Goal: Information Seeking & Learning: Learn about a topic

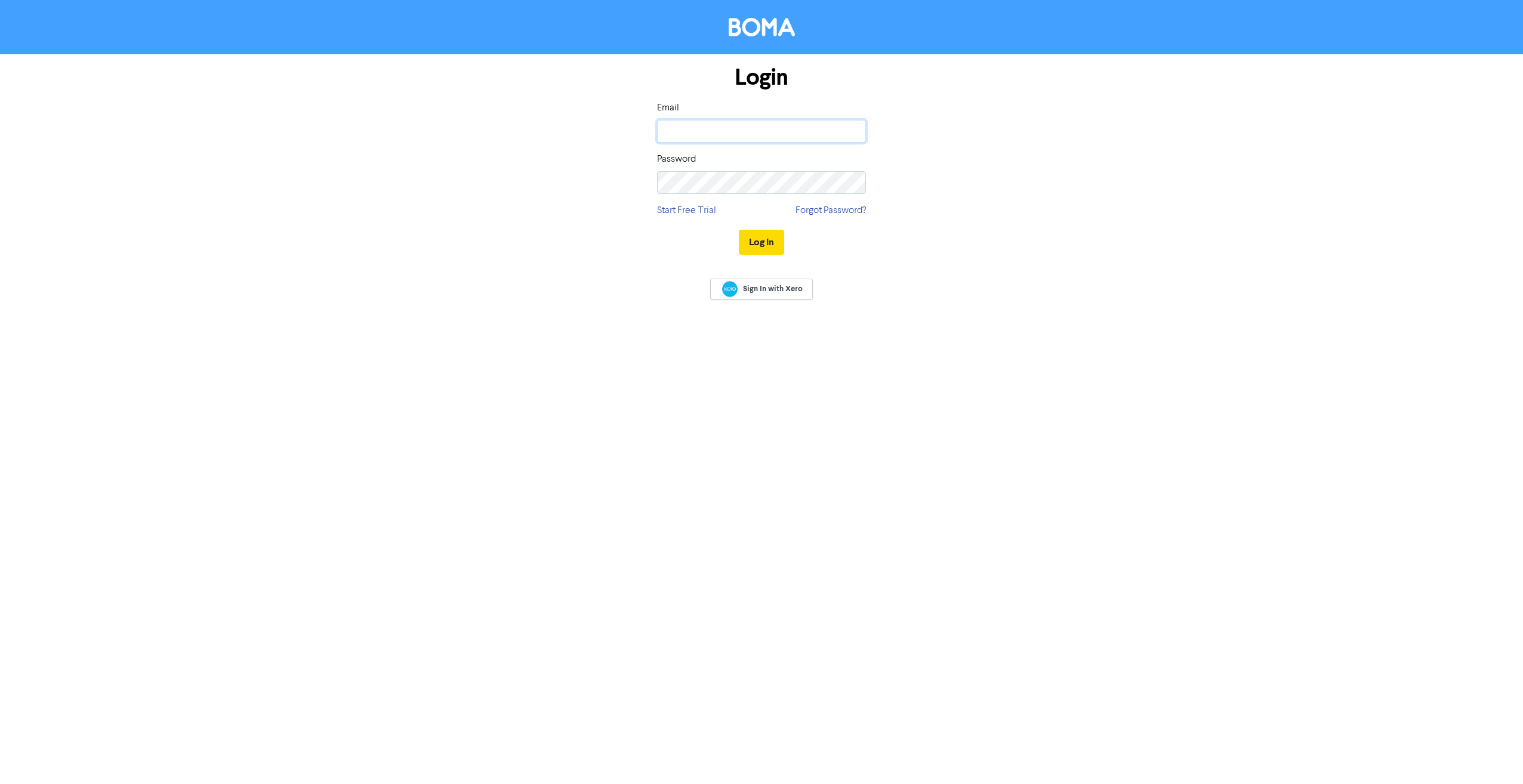
click at [732, 136] on input "email" at bounding box center [761, 132] width 209 height 22
type input "[PERSON_NAME][EMAIL_ADDRESS][DOMAIN_NAME]"
click at [771, 235] on button "Log In" at bounding box center [762, 241] width 45 height 25
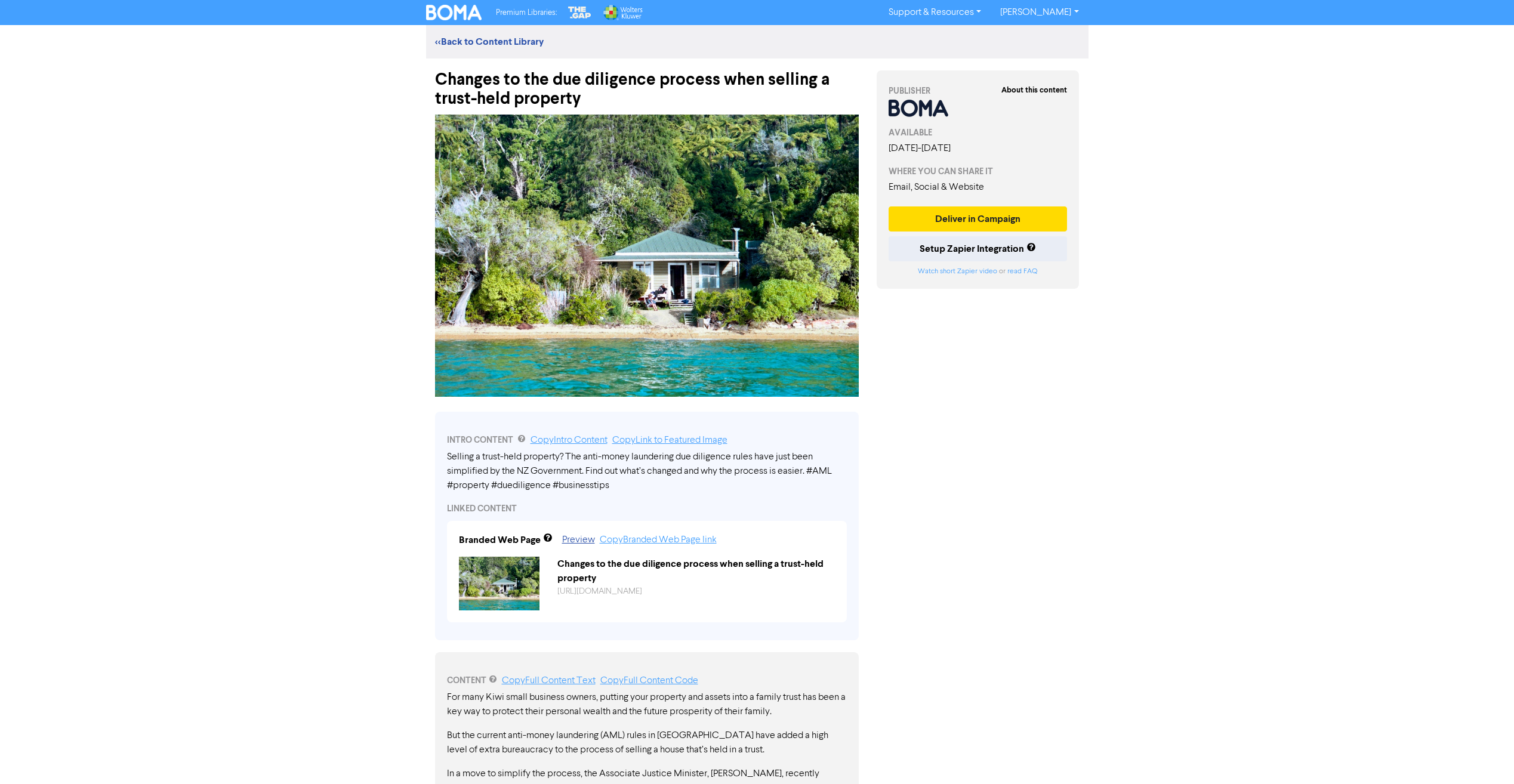
drag, startPoint x: 1202, startPoint y: 490, endPoint x: 1148, endPoint y: 487, distance: 54.1
click at [1202, 491] on div "Premium Libraries: Support & Resources Video Tutorials FAQ & Guides Marketing E…" at bounding box center [757, 392] width 1514 height 784
click at [1123, 569] on div "Premium Libraries: Support & Resources Video Tutorials FAQ & Guides Marketing E…" at bounding box center [757, 392] width 1514 height 784
drag, startPoint x: 1026, startPoint y: 475, endPoint x: 1036, endPoint y: 699, distance: 224.2
click at [1036, 699] on div "About this content PUBLISHER AVAILABLE [DATE] - [DATE] WHERE YOU CAN SHARE IT E…" at bounding box center [977, 708] width 221 height 1298
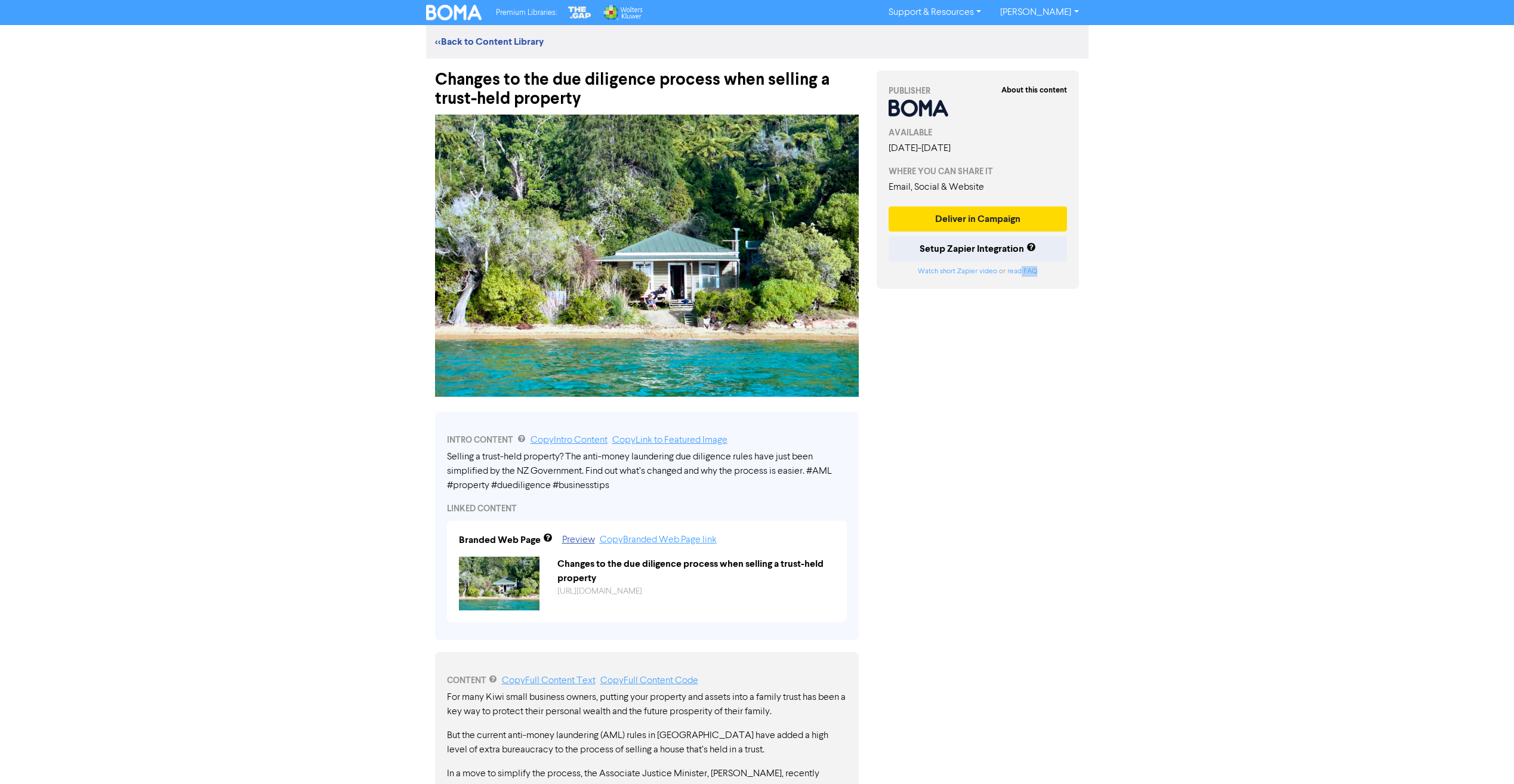
drag, startPoint x: 1036, startPoint y: 699, endPoint x: 1121, endPoint y: 577, distance: 148.7
click at [1085, 601] on div "About this content PUBLISHER AVAILABLE [DATE] - [DATE] WHERE YOU CAN SHARE IT E…" at bounding box center [977, 708] width 221 height 1298
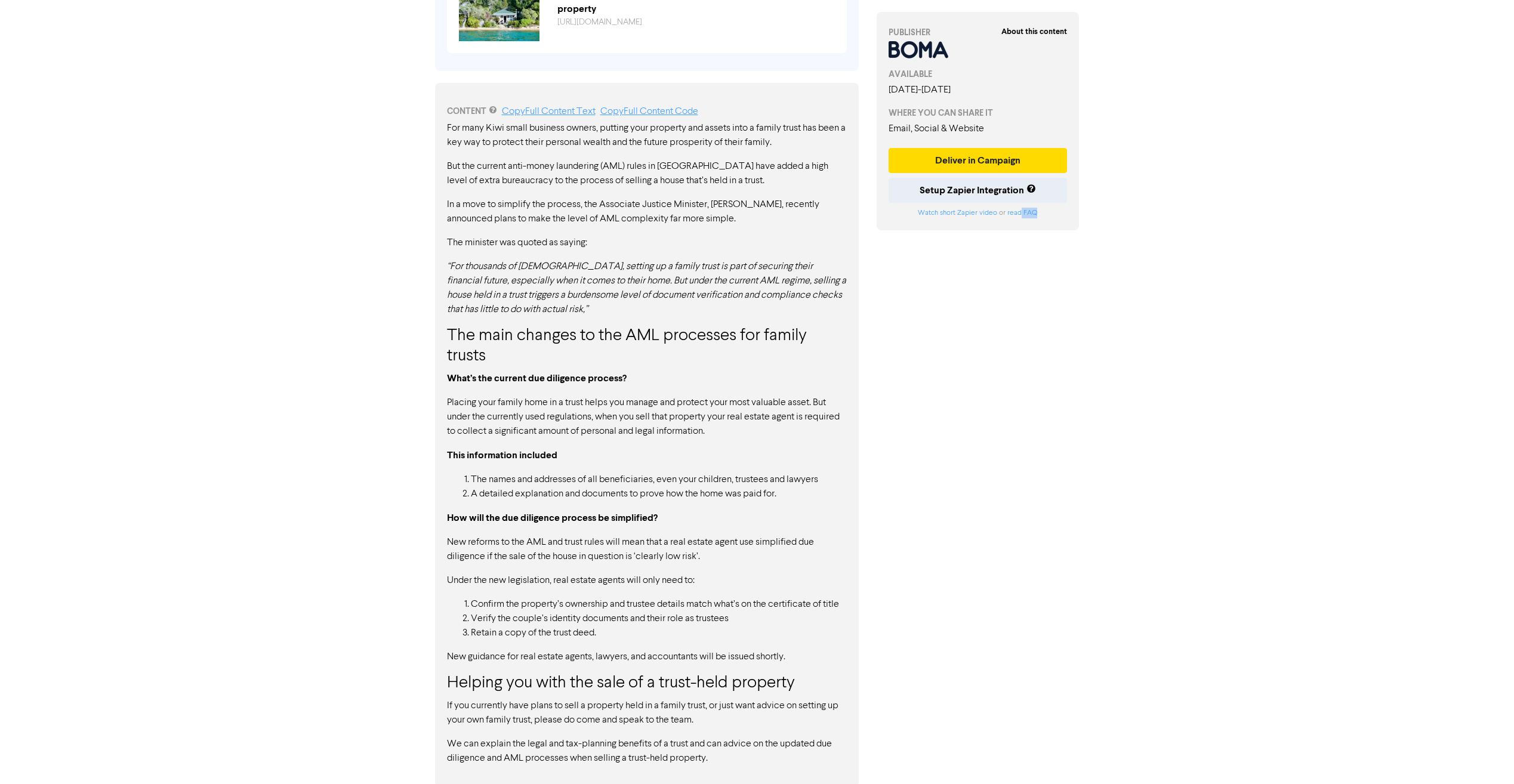
scroll to position [572, 0]
drag, startPoint x: 517, startPoint y: 278, endPoint x: 650, endPoint y: 316, distance: 138.3
click at [673, 319] on div "For many Kiwi small business owners, putting your property and assets into a fa…" at bounding box center [647, 440] width 400 height 645
drag, startPoint x: 528, startPoint y: 286, endPoint x: 691, endPoint y: 306, distance: 164.2
click at [688, 306] on p "“For thousands of New Zealanders, setting up a family trust is part of securing…" at bounding box center [647, 285] width 400 height 57
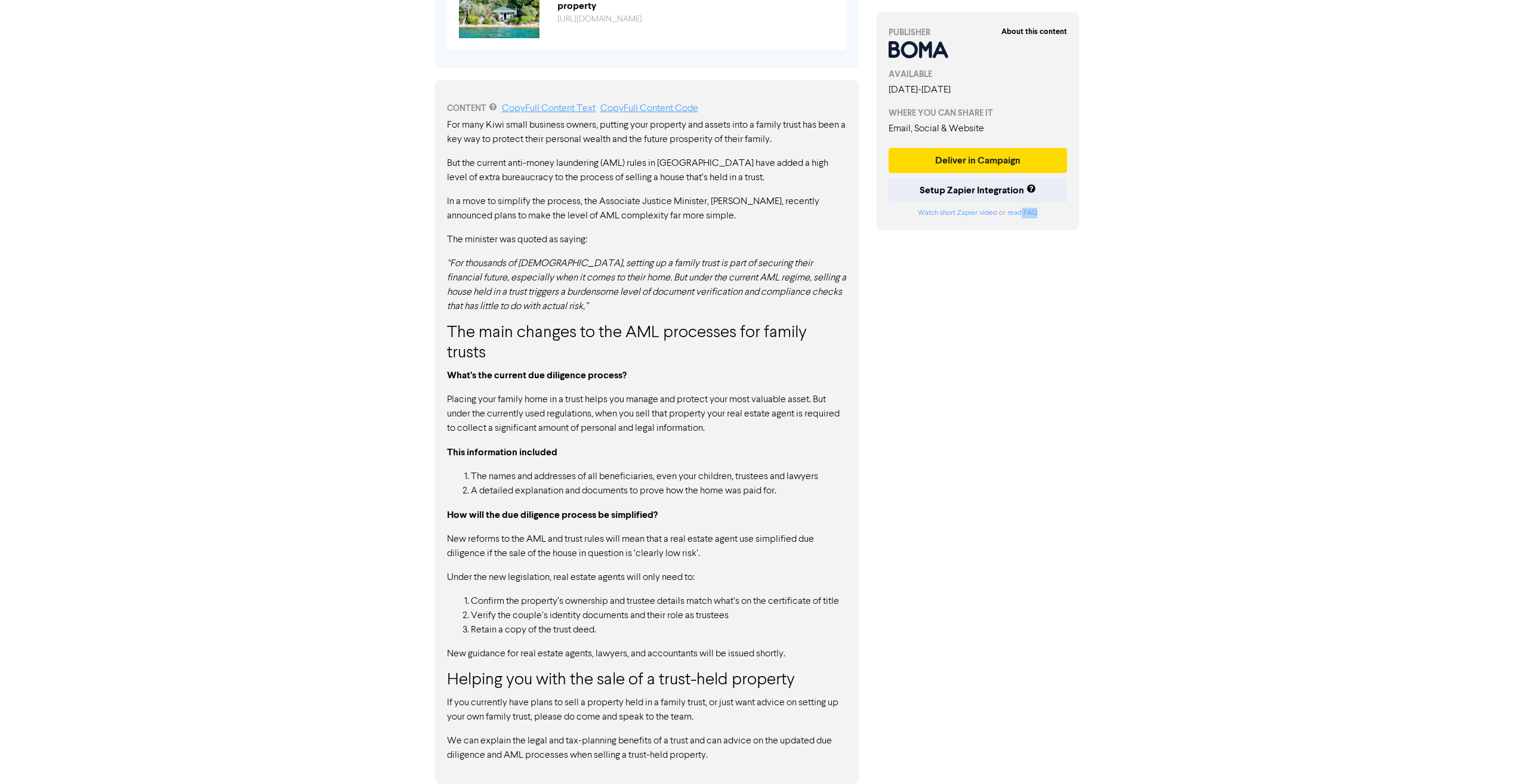
drag, startPoint x: 461, startPoint y: 386, endPoint x: 633, endPoint y: 419, distance: 175.1
click at [629, 420] on div "For many Kiwi small business owners, putting your property and assets into a fa…" at bounding box center [647, 440] width 400 height 645
drag, startPoint x: 696, startPoint y: 437, endPoint x: 672, endPoint y: 414, distance: 33.2
click at [664, 408] on div "For many Kiwi small business owners, putting your property and assets into a fa…" at bounding box center [647, 440] width 400 height 645
drag, startPoint x: 815, startPoint y: 487, endPoint x: 489, endPoint y: 482, distance: 326.0
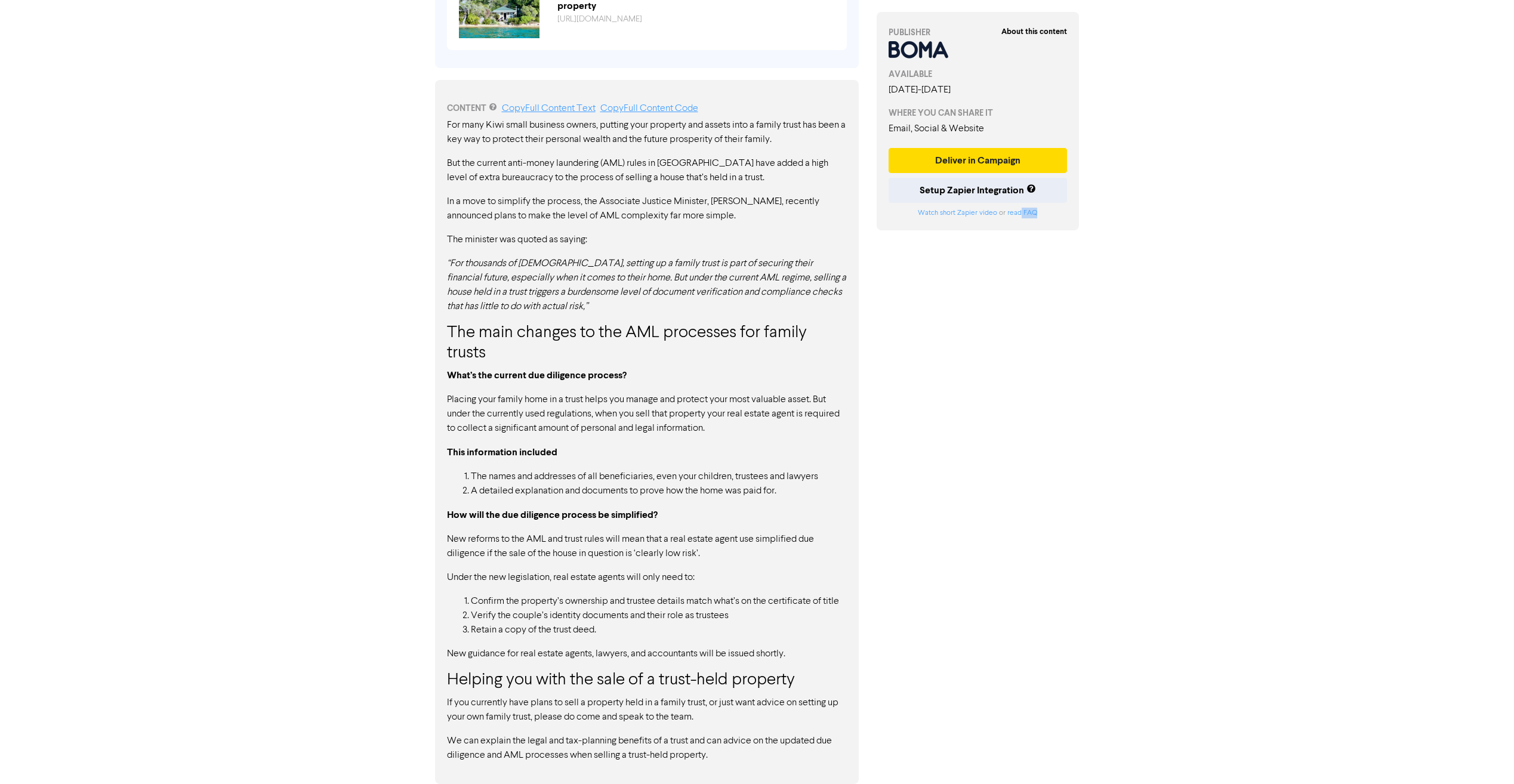
click at [489, 482] on ol "The names and addresses of all beneficiaries, even your children, trustees and …" at bounding box center [647, 484] width 400 height 29
drag, startPoint x: 489, startPoint y: 482, endPoint x: 538, endPoint y: 489, distance: 49.5
click at [496, 483] on li "The names and addresses of all beneficiaries, even your children, trustees and …" at bounding box center [659, 477] width 376 height 15
drag, startPoint x: 454, startPoint y: 522, endPoint x: 683, endPoint y: 630, distance: 253.2
click at [689, 615] on div "For many Kiwi small business owners, putting your property and assets into a fa…" at bounding box center [647, 440] width 400 height 645
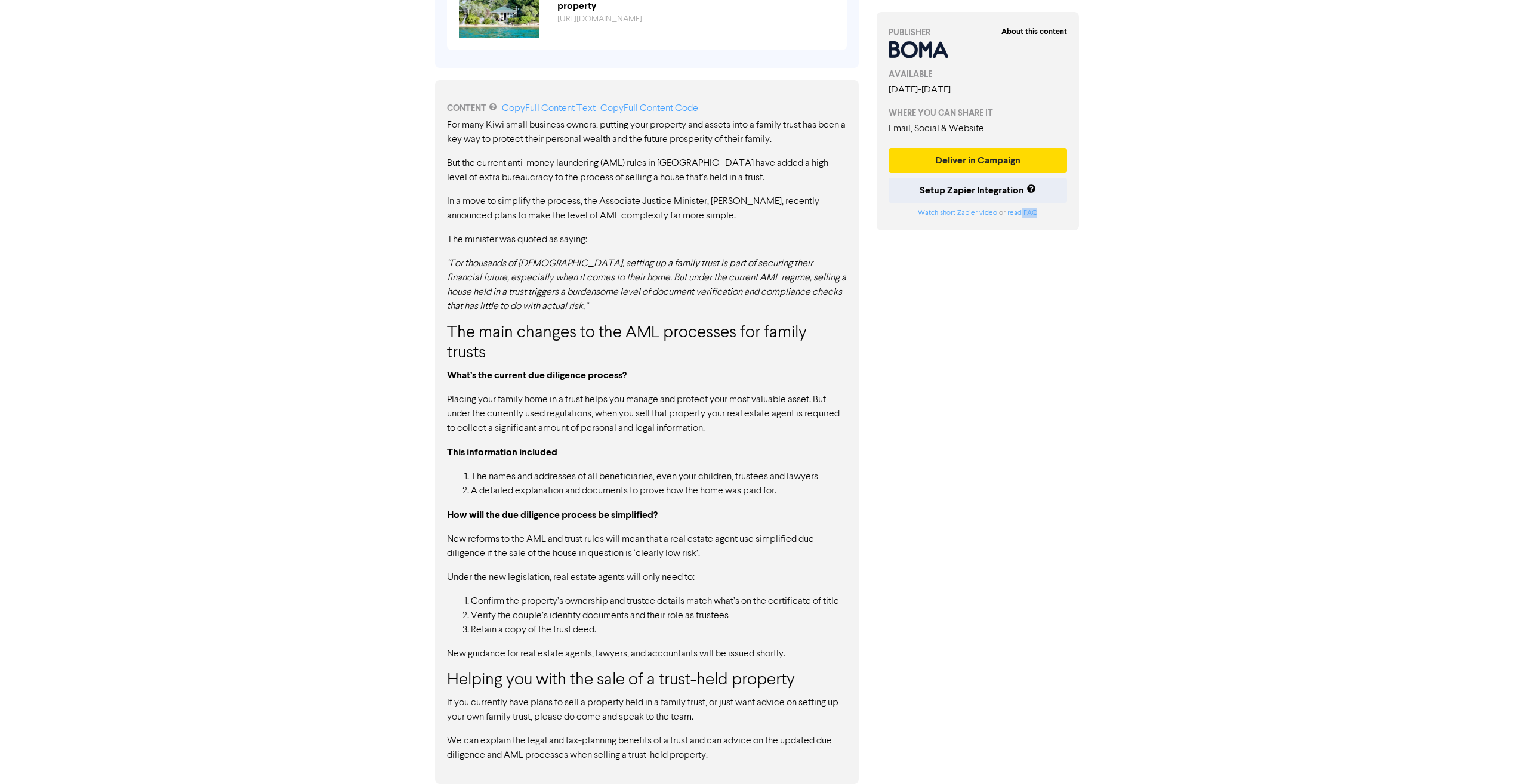
drag, startPoint x: 624, startPoint y: 633, endPoint x: 470, endPoint y: 605, distance: 156.5
click at [472, 606] on ol "Confirm the property’s ownership and trustee details match what’s on the certif…" at bounding box center [647, 616] width 400 height 43
drag, startPoint x: 469, startPoint y: 605, endPoint x: 618, endPoint y: 635, distance: 152.0
click at [617, 636] on ol "Confirm the property’s ownership and trustee details match what’s on the certif…" at bounding box center [647, 616] width 400 height 43
click at [618, 635] on li "Retain a copy of the trust deed." at bounding box center [659, 630] width 376 height 15
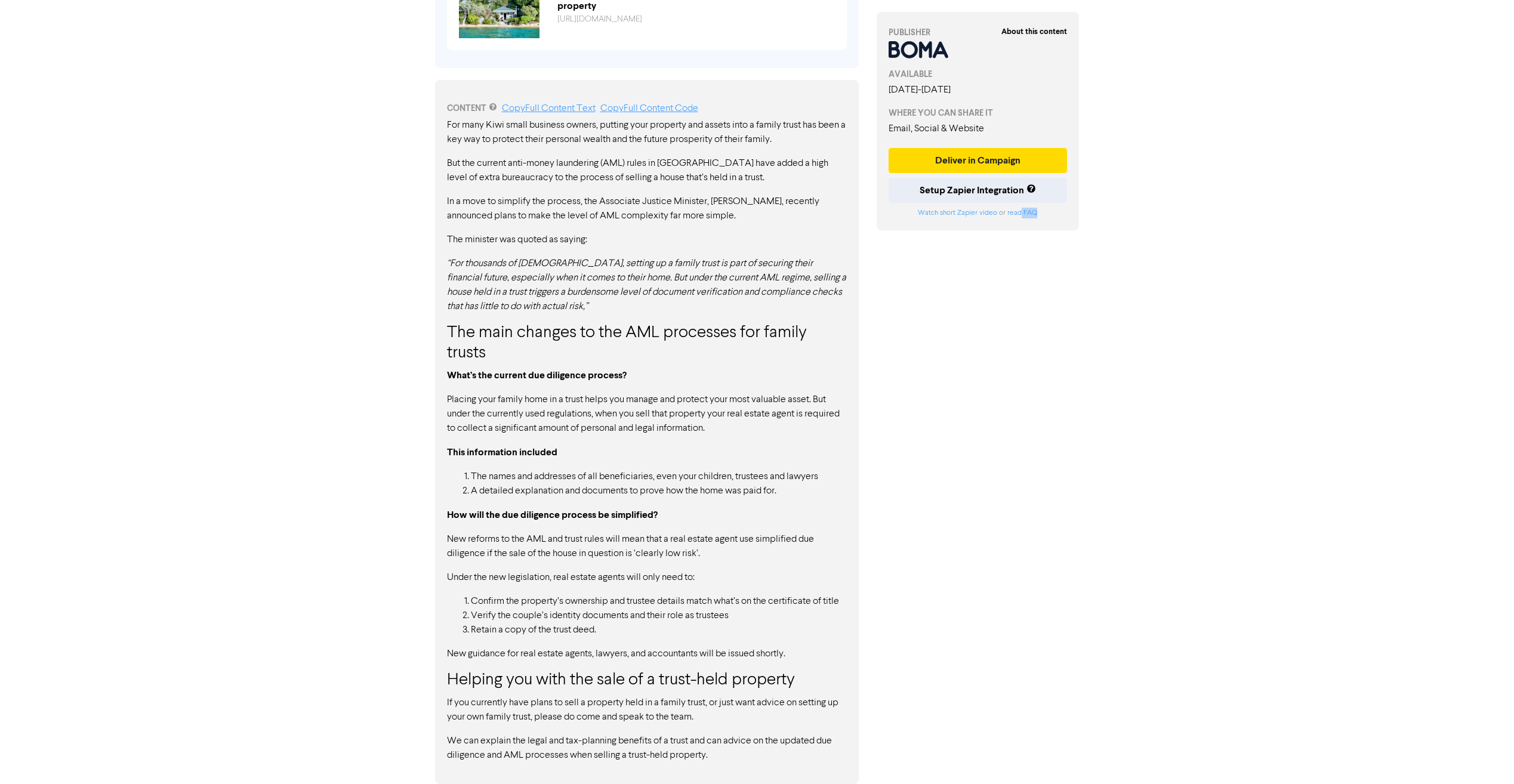
drag, startPoint x: 596, startPoint y: 631, endPoint x: 477, endPoint y: 626, distance: 119.1
click at [477, 626] on li "Retain a copy of the trust deed." at bounding box center [659, 630] width 376 height 15
drag, startPoint x: 507, startPoint y: 642, endPoint x: 530, endPoint y: 650, distance: 24.4
click at [522, 646] on div "For many Kiwi small business owners, putting your property and assets into a fa…" at bounding box center [647, 440] width 400 height 645
drag, startPoint x: 476, startPoint y: 652, endPoint x: 800, endPoint y: 658, distance: 324.1
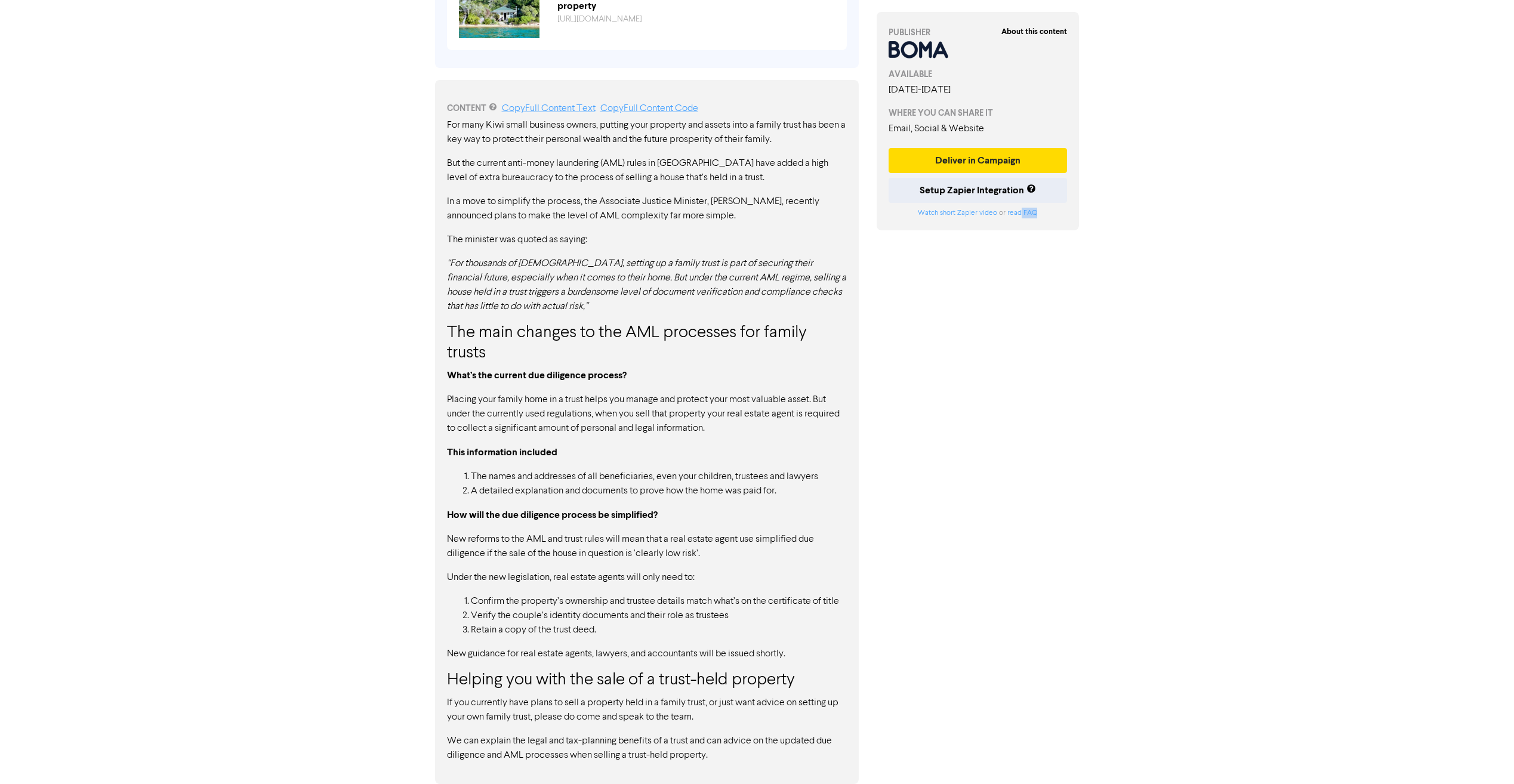
click at [800, 658] on p "New guidance for real estate agents, lawyers, and accountants will be issued sh…" at bounding box center [647, 653] width 400 height 15
click at [582, 416] on p "Placing your family home in a trust helps you manage and protect your most valu…" at bounding box center [647, 414] width 400 height 43
drag, startPoint x: 564, startPoint y: 726, endPoint x: 561, endPoint y: 702, distance: 24.2
click at [561, 702] on div "For many Kiwi small business owners, putting your property and assets into a fa…" at bounding box center [647, 440] width 400 height 645
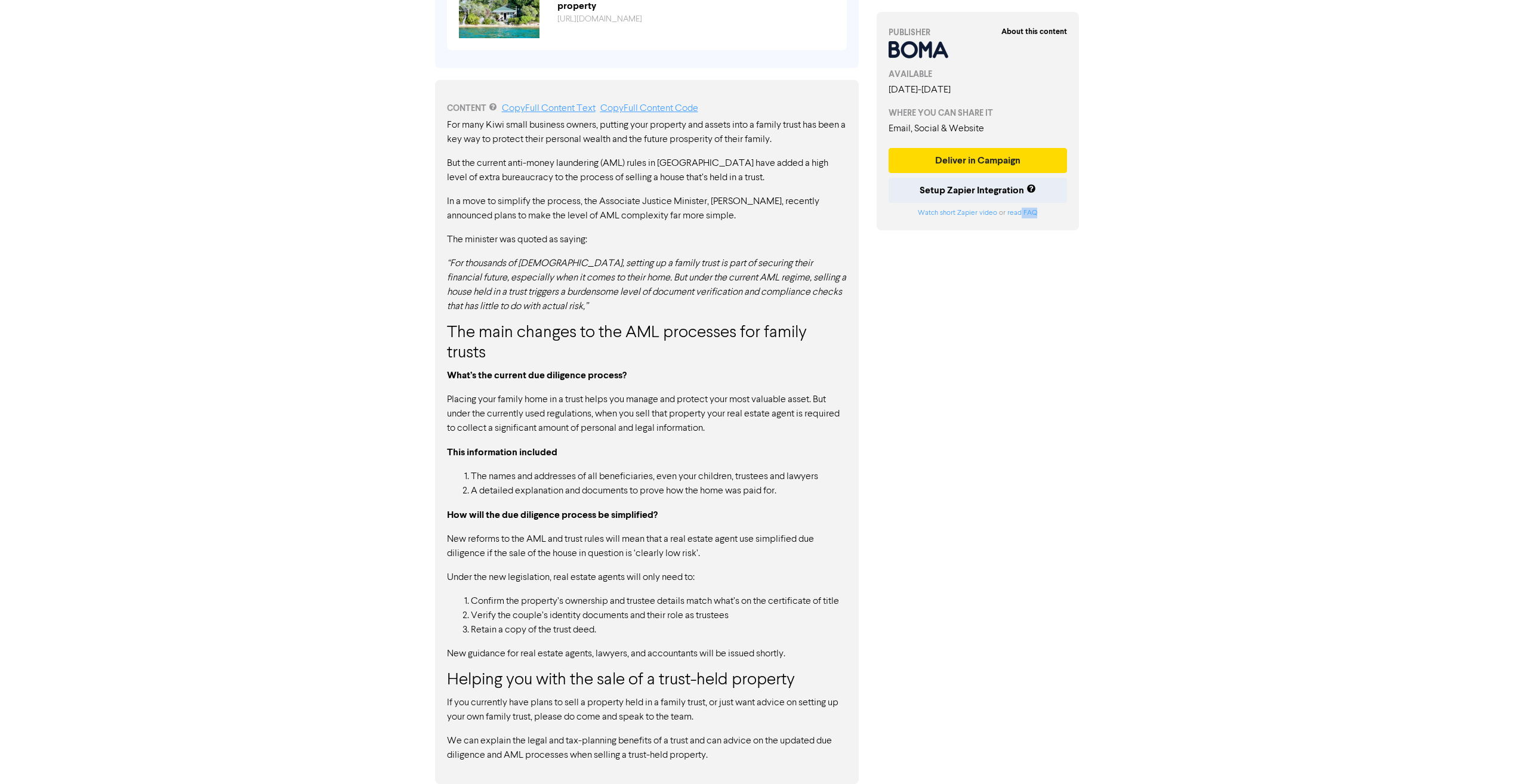
drag, startPoint x: 565, startPoint y: 702, endPoint x: 602, endPoint y: 701, distance: 37.0
click at [567, 702] on p "If you currently have plans to sell a property held in a family trust, or just …" at bounding box center [647, 710] width 400 height 29
drag, startPoint x: 712, startPoint y: 752, endPoint x: 491, endPoint y: 688, distance: 230.1
click at [493, 690] on div "For many Kiwi small business owners, putting your property and assets into a fa…" at bounding box center [647, 440] width 400 height 645
click at [491, 688] on h3 "Helping you with the sale of a trust-held property" at bounding box center [647, 680] width 400 height 20
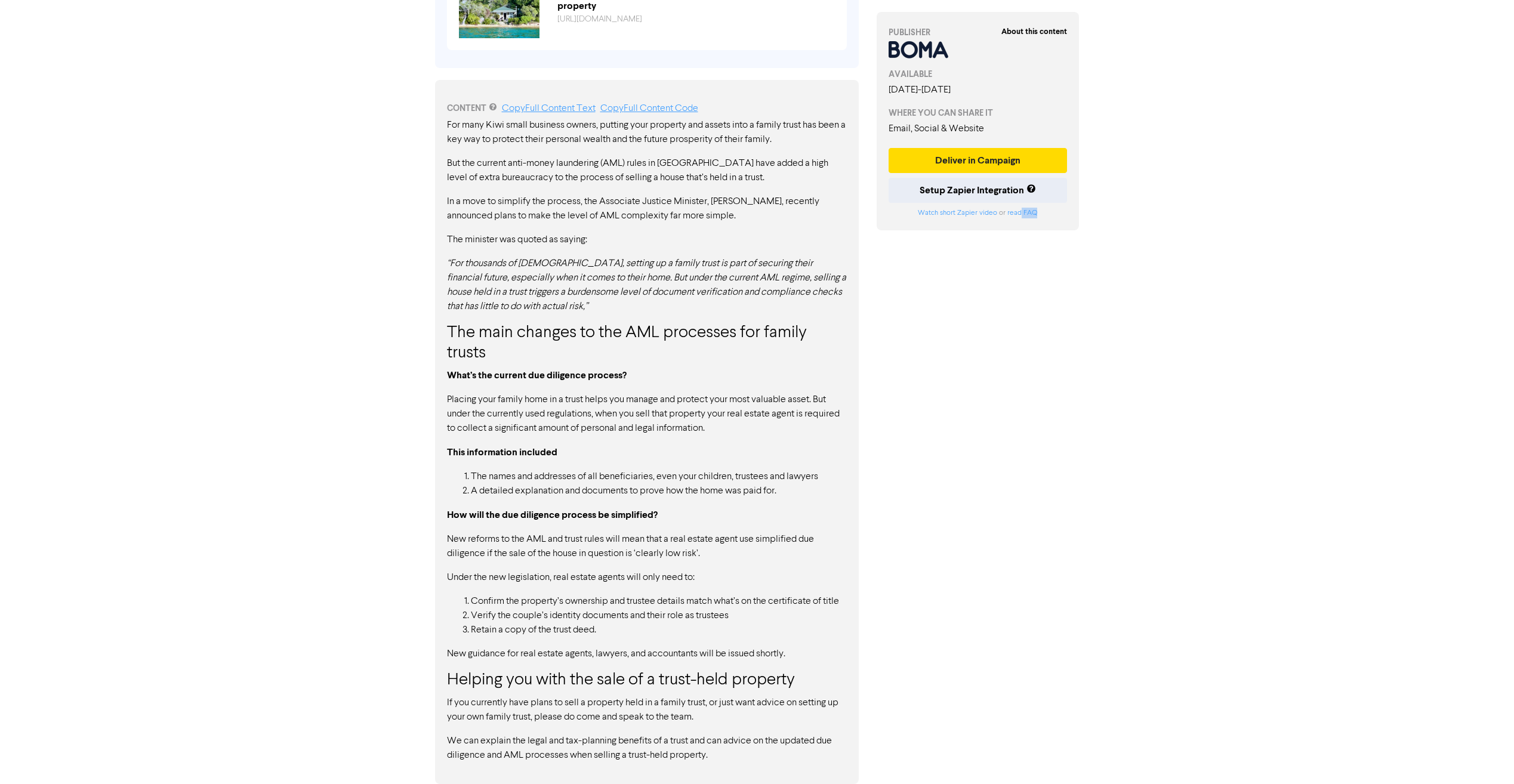
drag, startPoint x: 656, startPoint y: 758, endPoint x: 655, endPoint y: 769, distance: 11.0
click at [648, 766] on div "CONTENT Copy Full Content Text Copy Full Content Code For many Kiwi small busin…" at bounding box center [647, 432] width 424 height 704
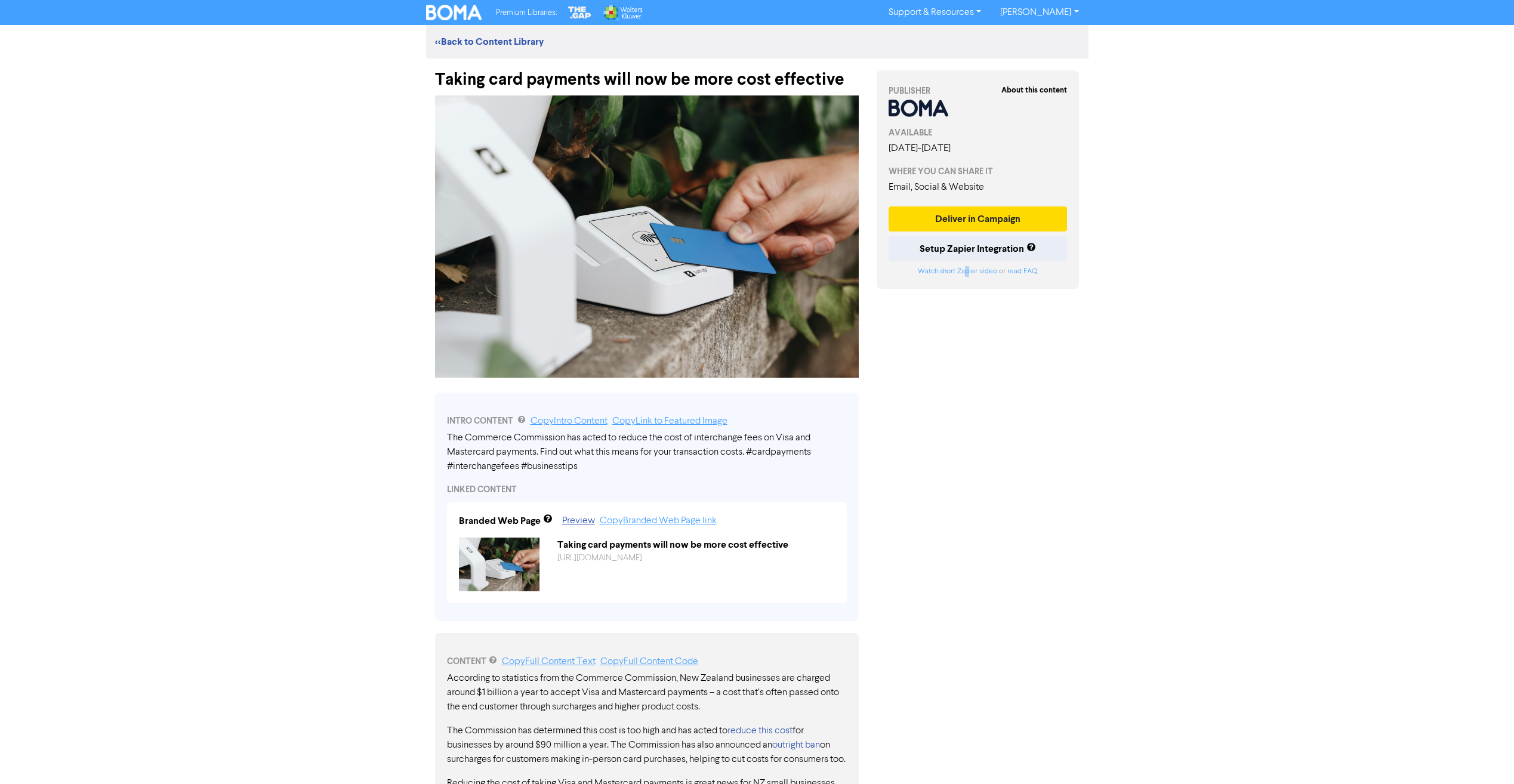
click at [976, 383] on div "About this content PUBLISHER AVAILABLE [DATE] - [DATE] WHERE YOU CAN SHARE IT E…" at bounding box center [977, 744] width 221 height 1371
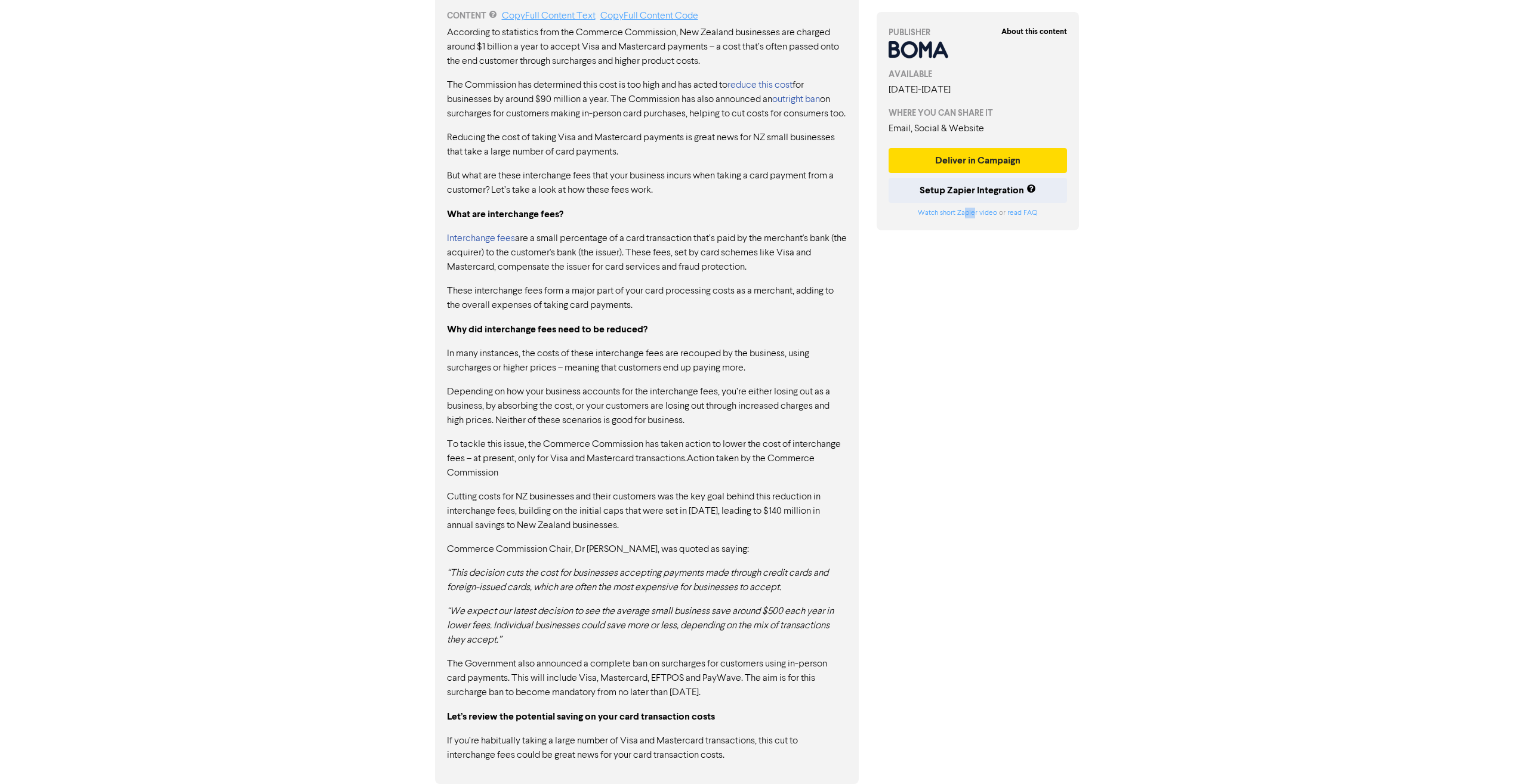
scroll to position [660, 0]
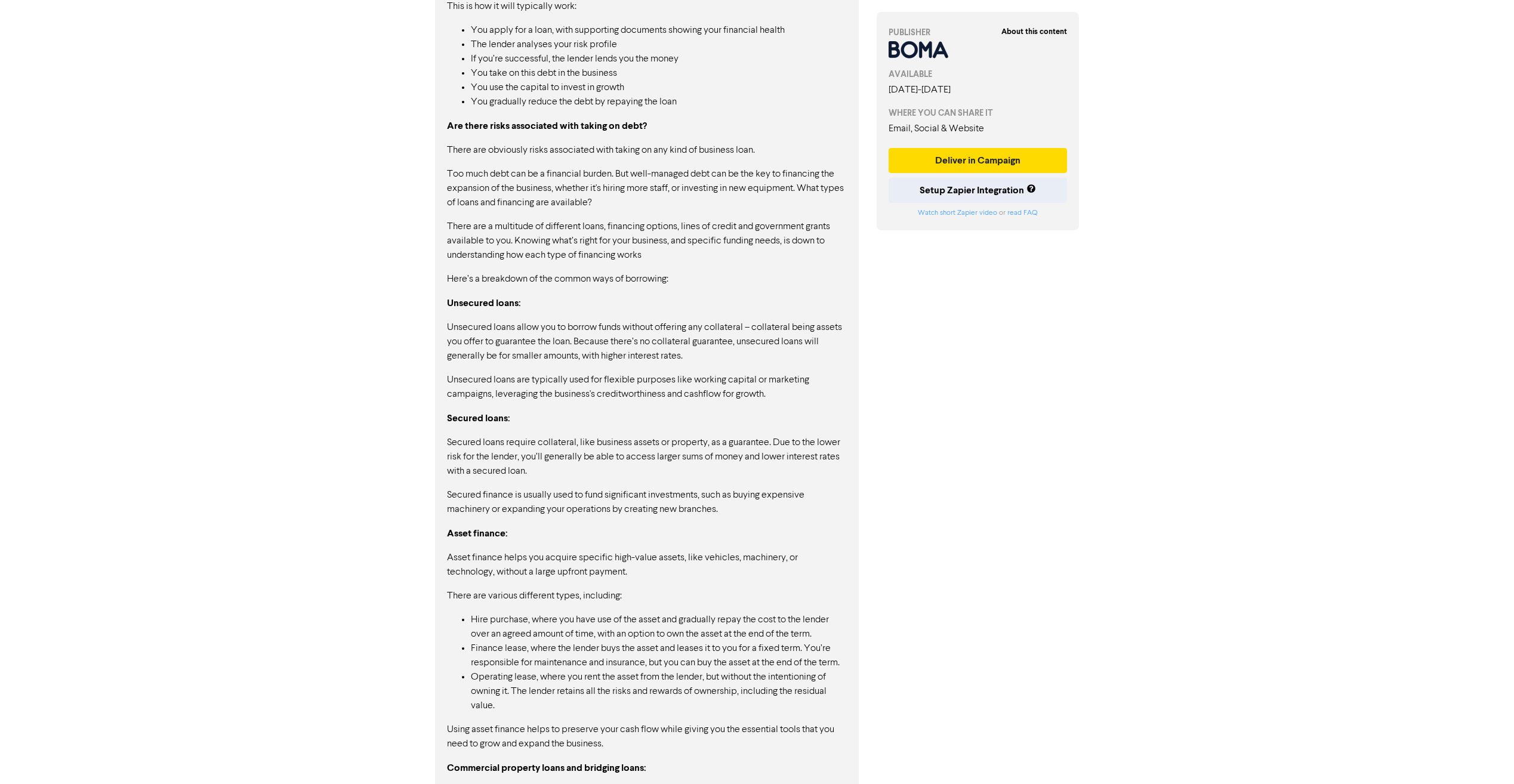
scroll to position [1361, 0]
